Goal: Check status: Check status

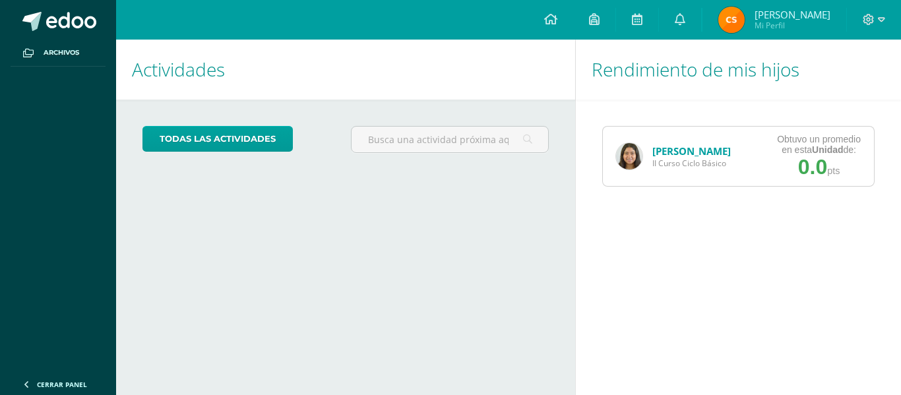
click at [653, 150] on link "[PERSON_NAME]" at bounding box center [691, 150] width 78 height 13
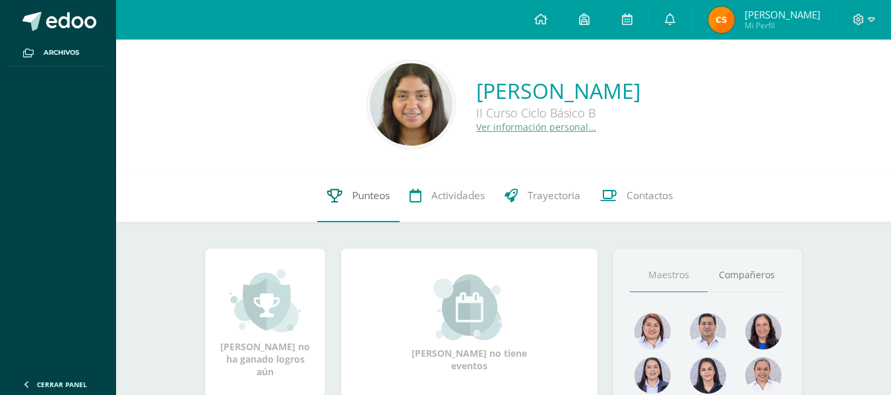
click at [356, 203] on link "Punteos" at bounding box center [358, 195] width 82 height 53
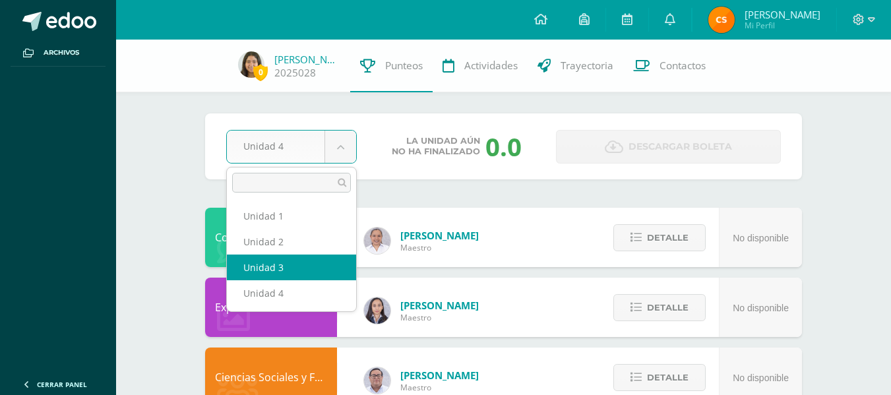
select select "Unidad 3"
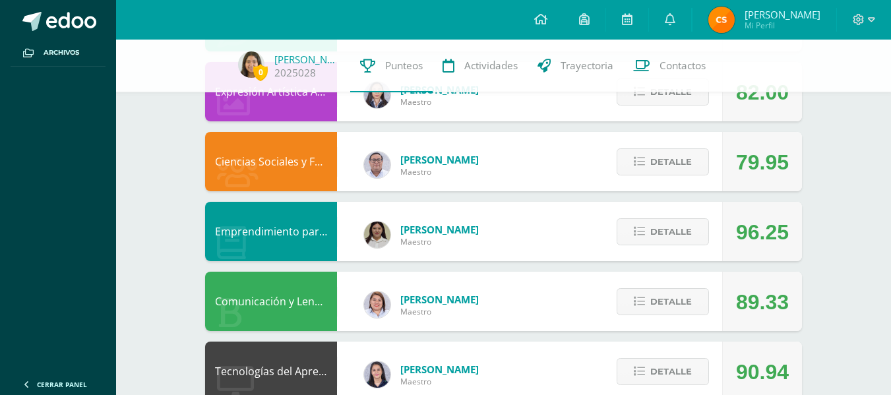
scroll to position [264, 0]
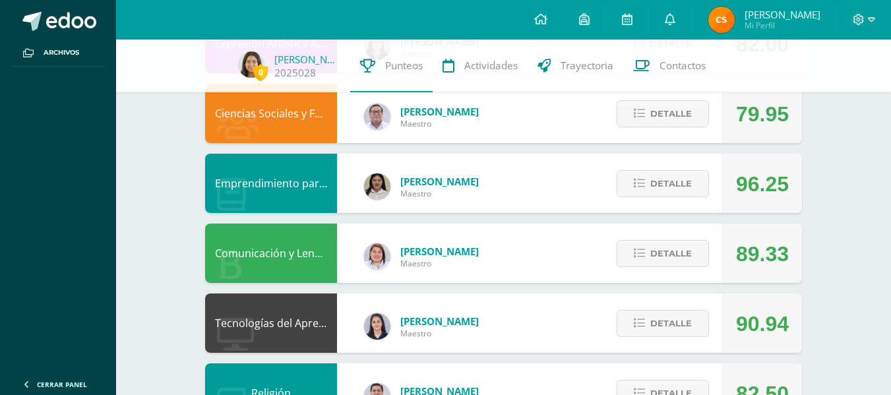
drag, startPoint x: 736, startPoint y: 116, endPoint x: 799, endPoint y: 115, distance: 63.3
click at [799, 115] on div "79.95" at bounding box center [762, 113] width 80 height 59
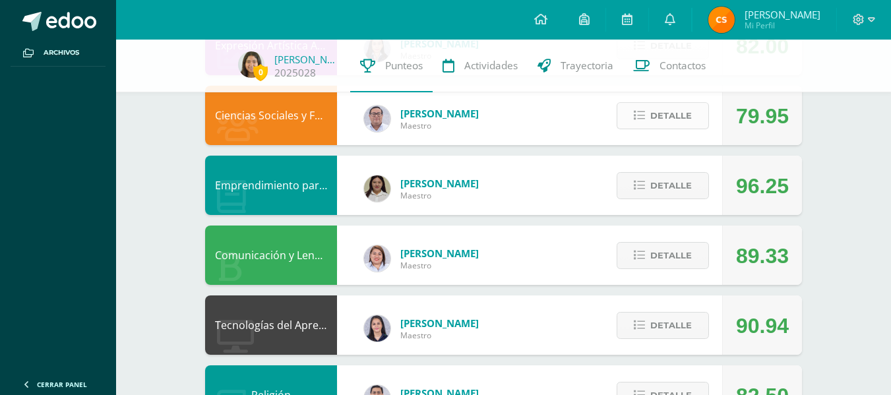
click at [698, 113] on button "Detalle" at bounding box center [663, 115] width 92 height 27
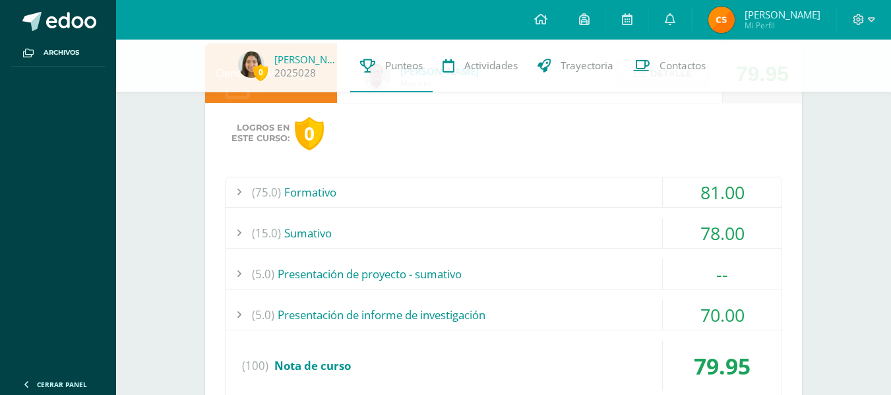
scroll to position [328, 0]
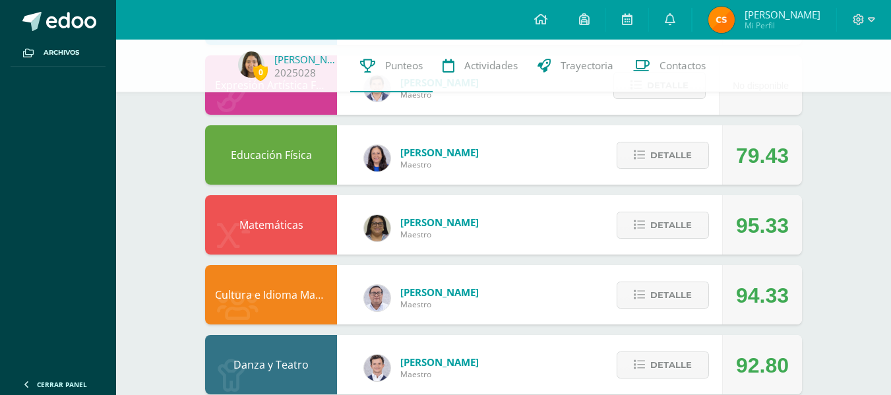
scroll to position [1213, 0]
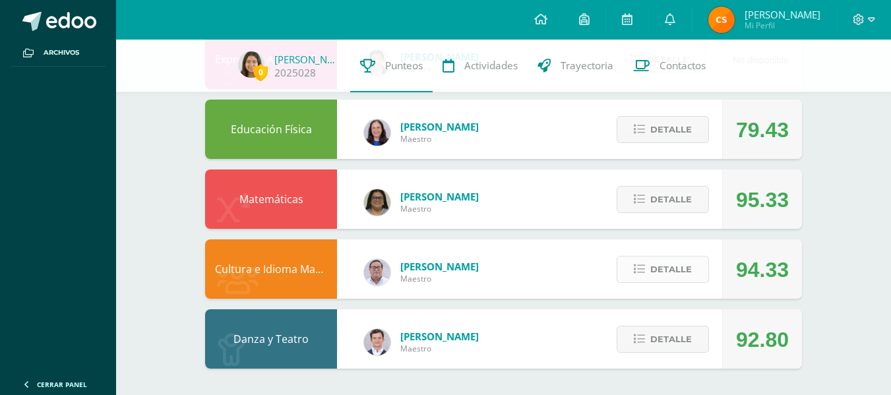
click at [687, 276] on span "Detalle" at bounding box center [671, 269] width 42 height 24
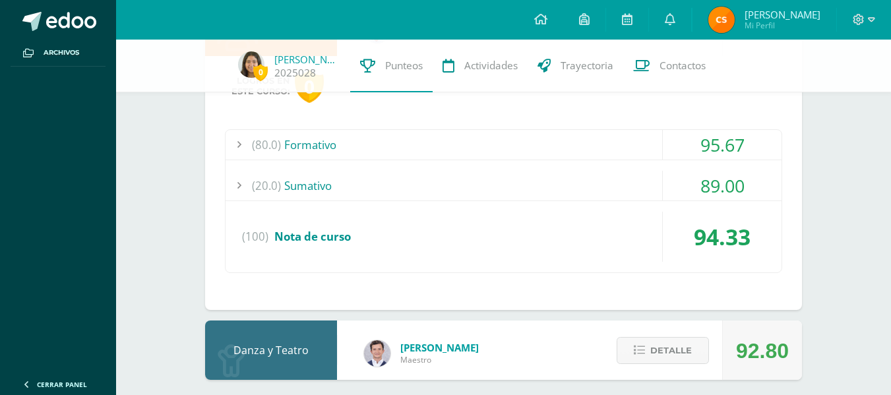
scroll to position [1467, 0]
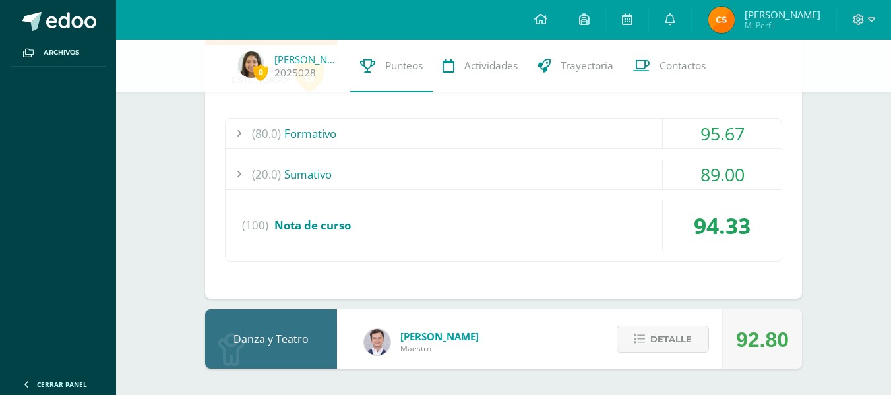
click at [452, 176] on div "(20.0) [GEOGRAPHIC_DATA]" at bounding box center [504, 175] width 556 height 30
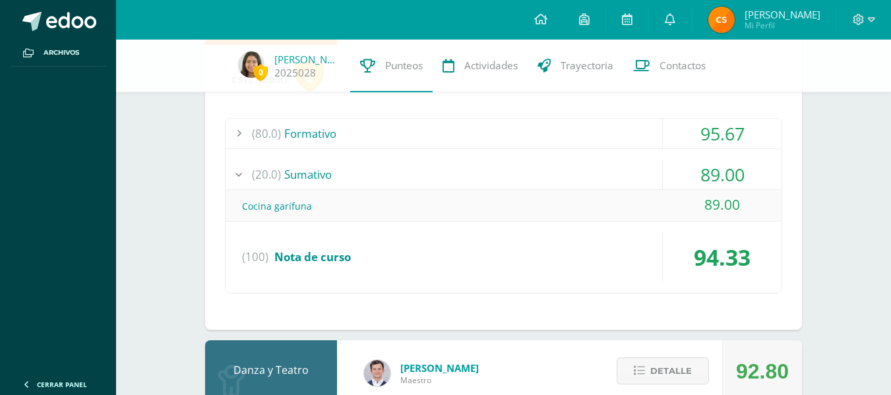
click at [473, 140] on div "(80.0) Formativo" at bounding box center [504, 134] width 556 height 30
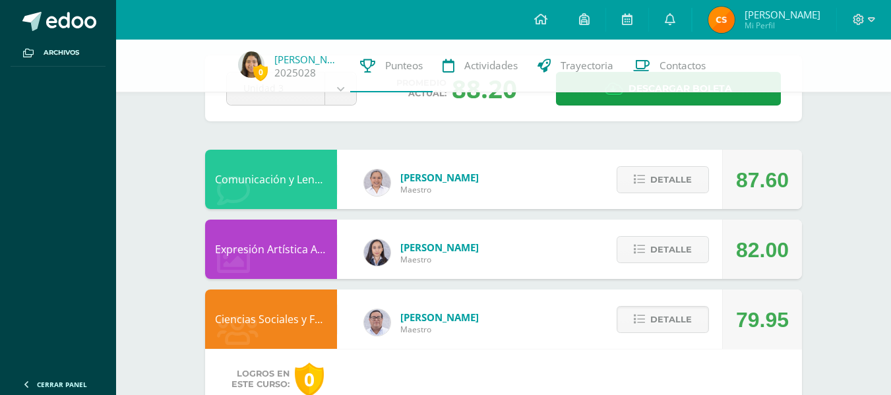
scroll to position [0, 0]
